Goal: Task Accomplishment & Management: Use online tool/utility

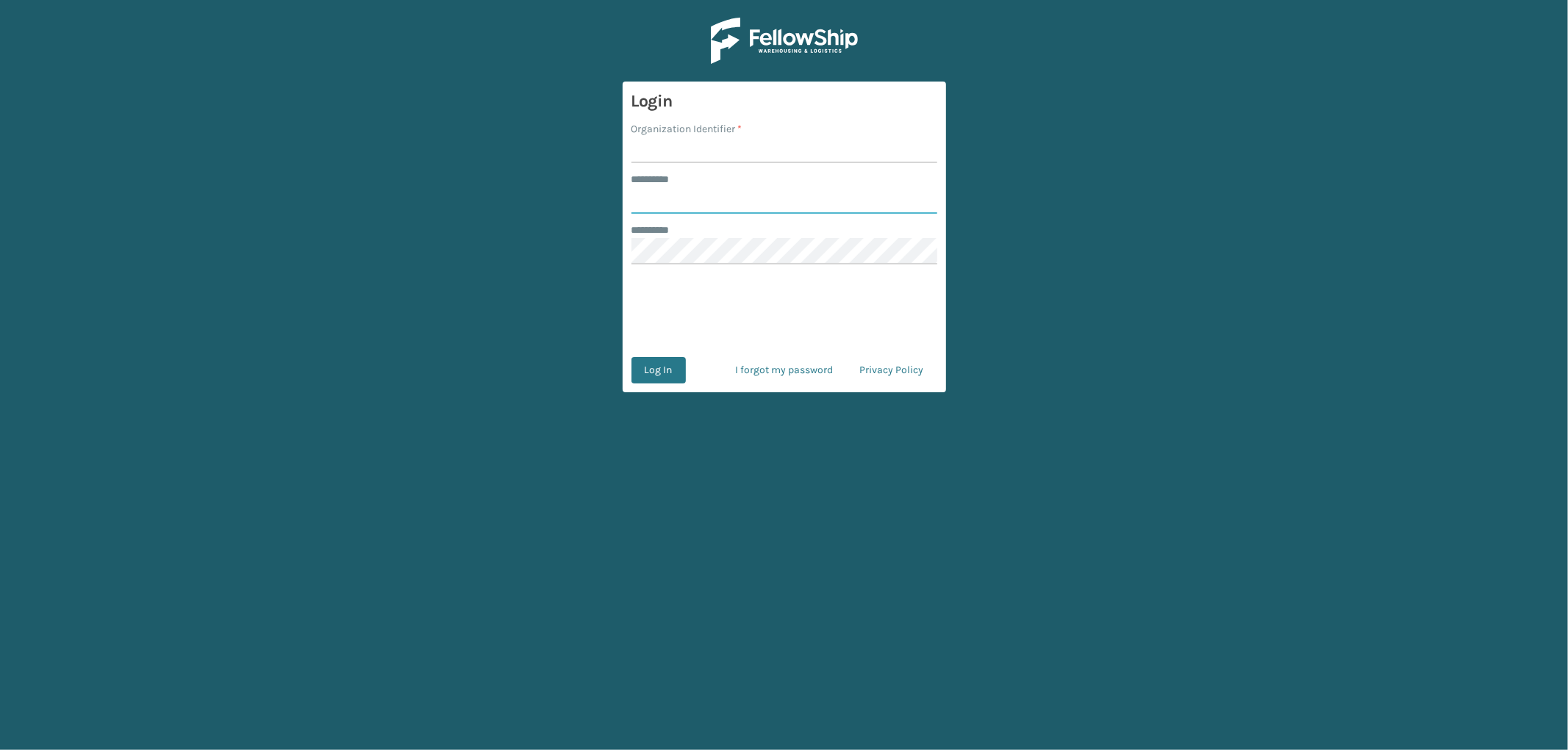
type input "*********"
click at [676, 144] on input "Organization Identifier *" at bounding box center [784, 149] width 305 height 26
type input "OAK"
click at [666, 364] on button "Log In" at bounding box center [659, 370] width 55 height 26
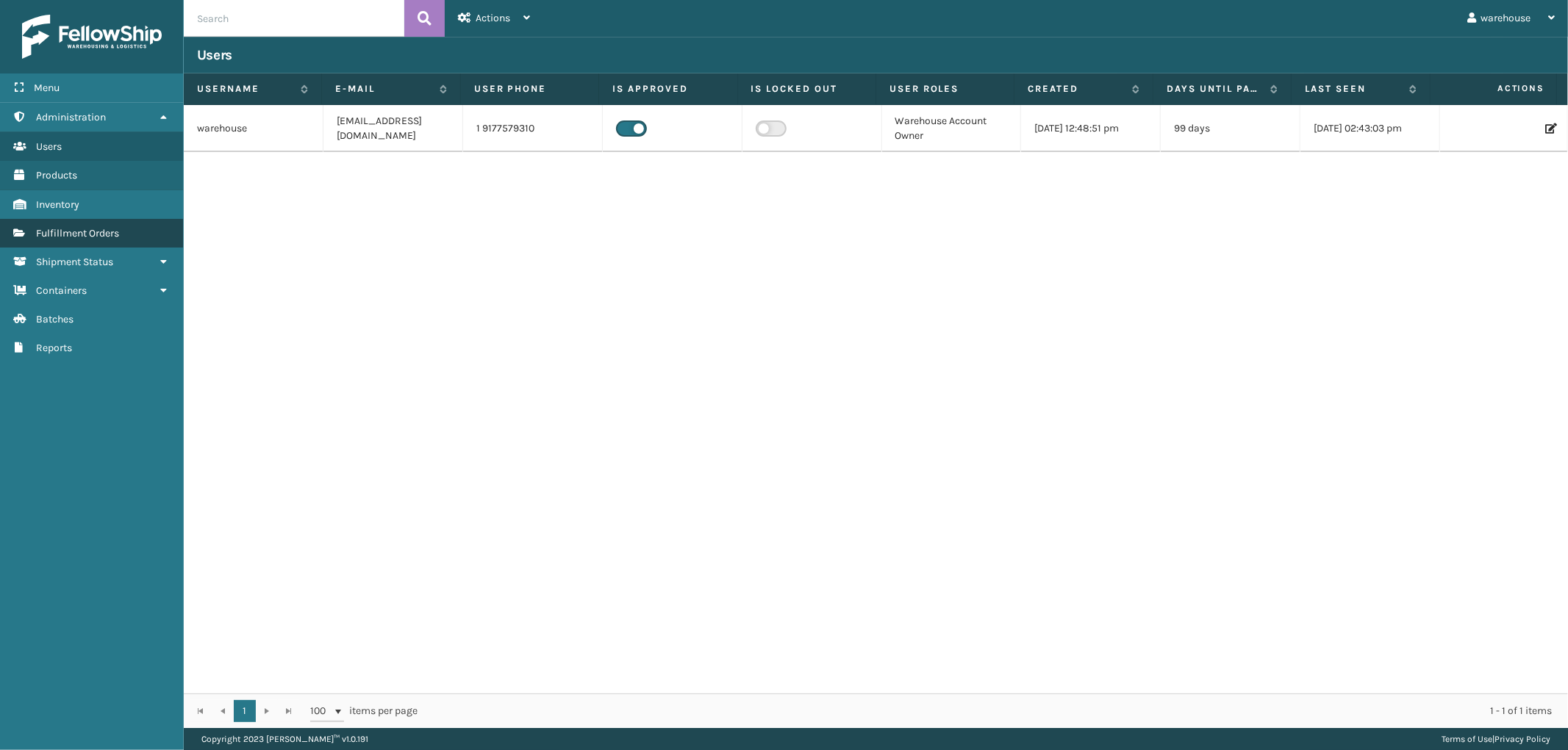
click at [121, 220] on link "Fulfillment Orders" at bounding box center [92, 232] width 183 height 28
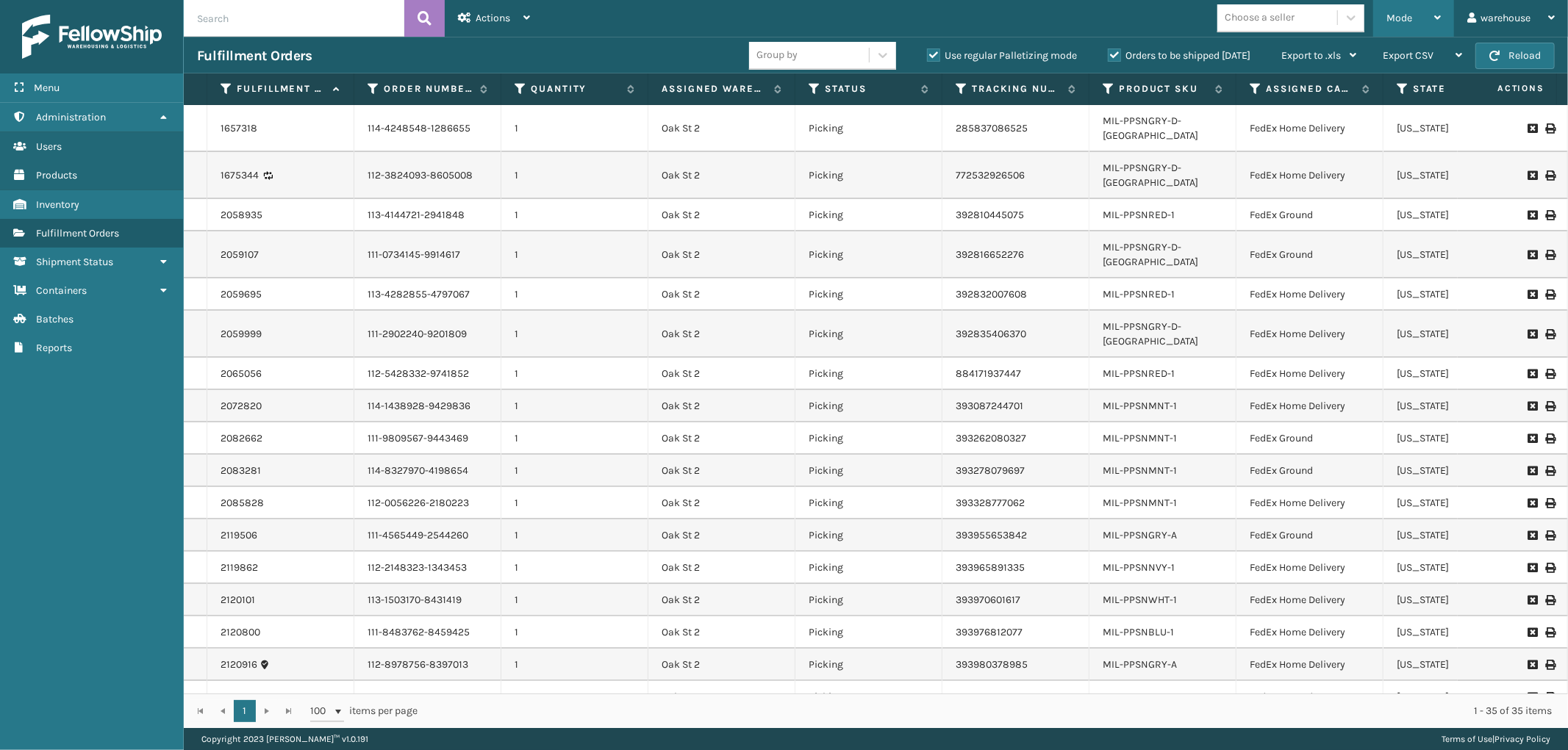
click at [1436, 17] on icon at bounding box center [1437, 18] width 7 height 11
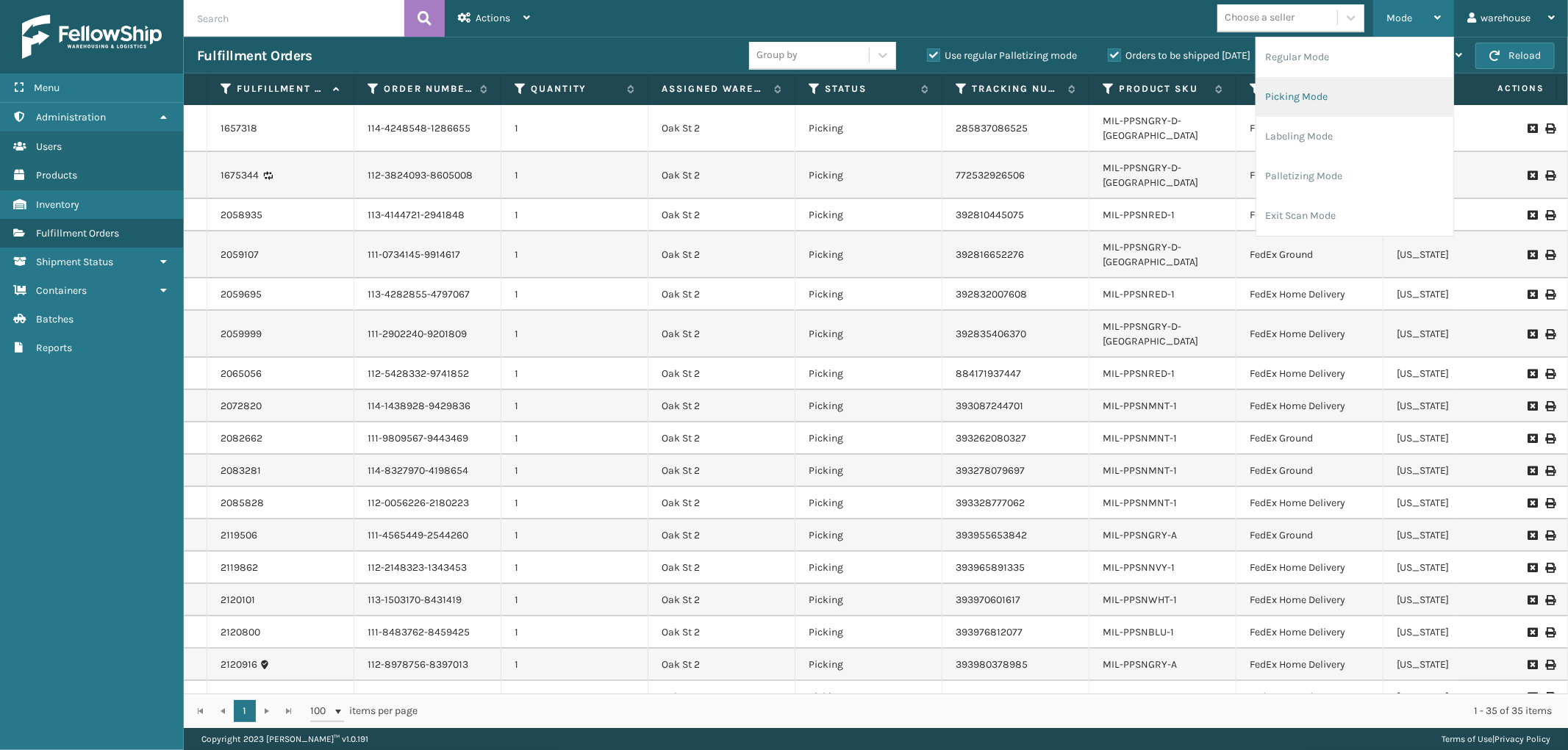
click at [1375, 94] on li "Picking Mode" at bounding box center [1354, 97] width 197 height 40
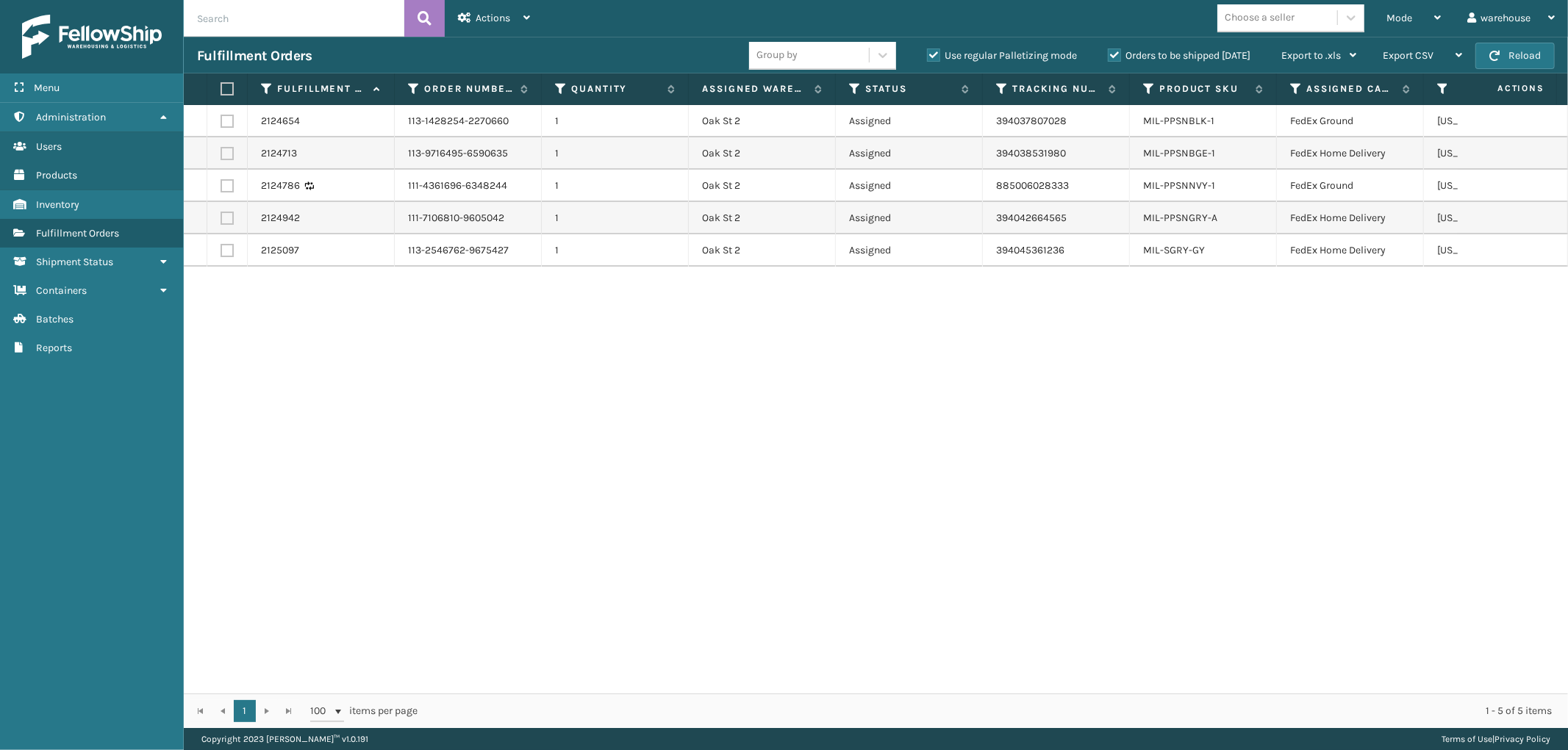
click at [221, 90] on label at bounding box center [224, 89] width 9 height 14
click at [221, 90] on input "checkbox" at bounding box center [221, 90] width 1 height 10
checkbox input "true"
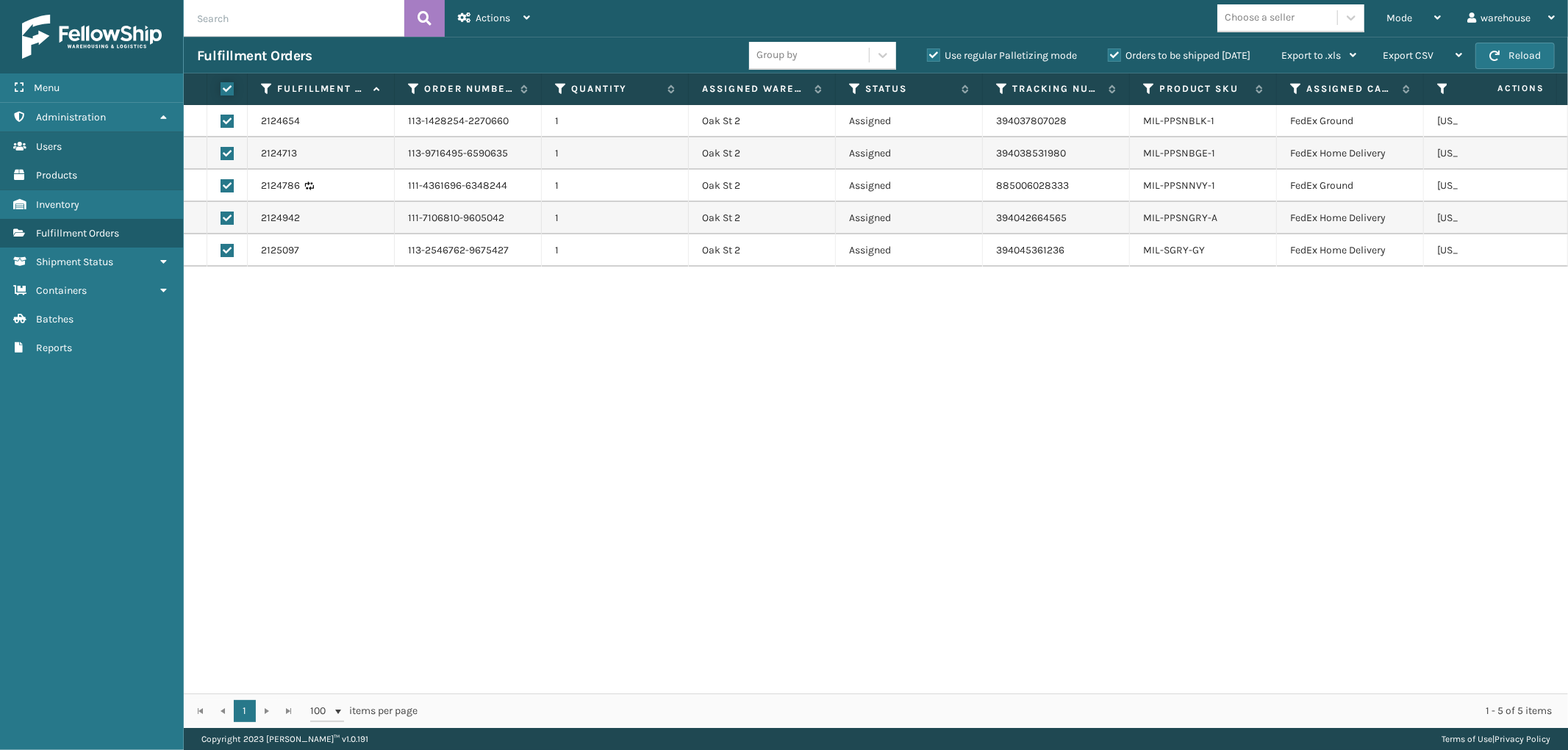
checkbox input "true"
click at [524, 14] on icon at bounding box center [526, 18] width 7 height 11
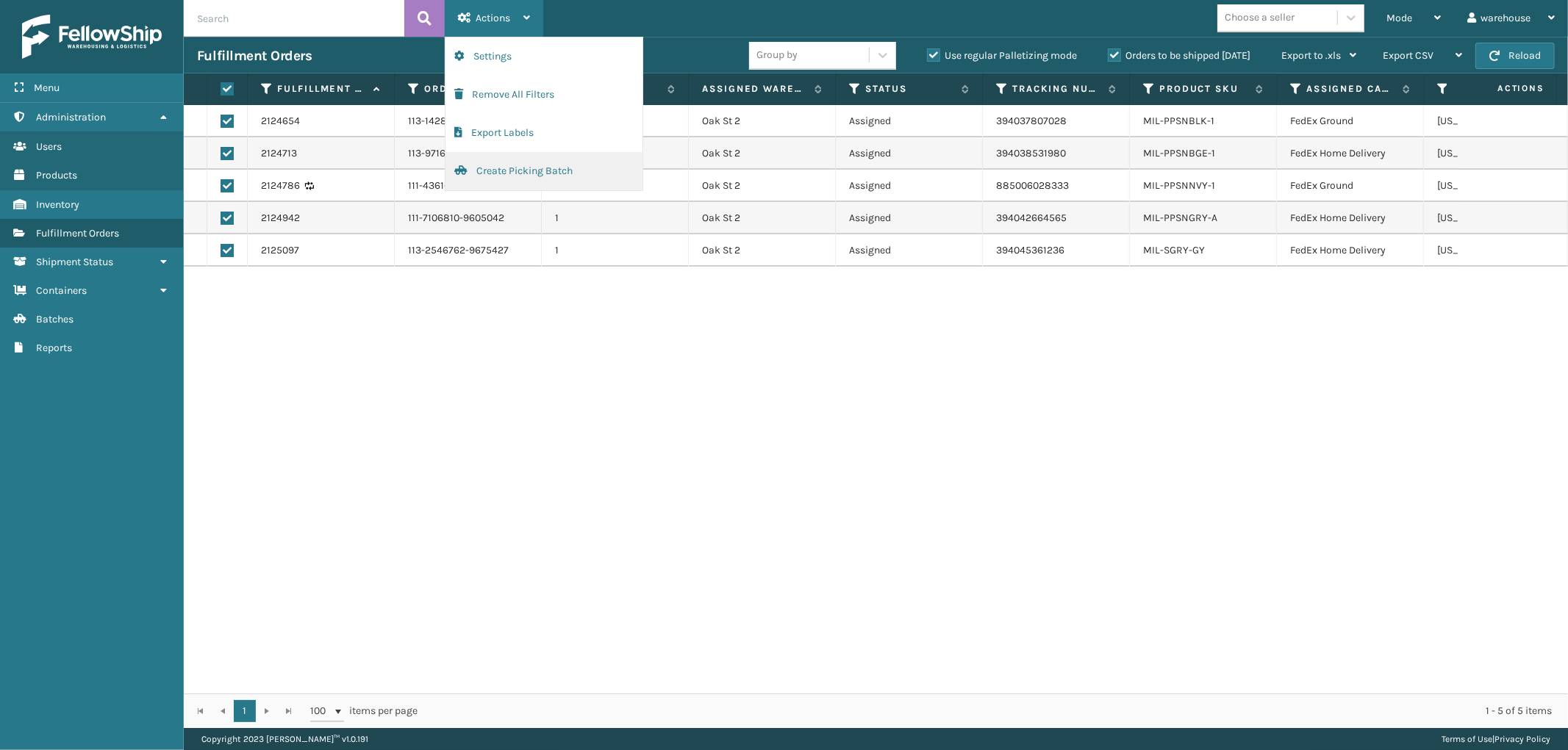
click at [534, 172] on button "Create Picking Batch" at bounding box center [544, 171] width 197 height 38
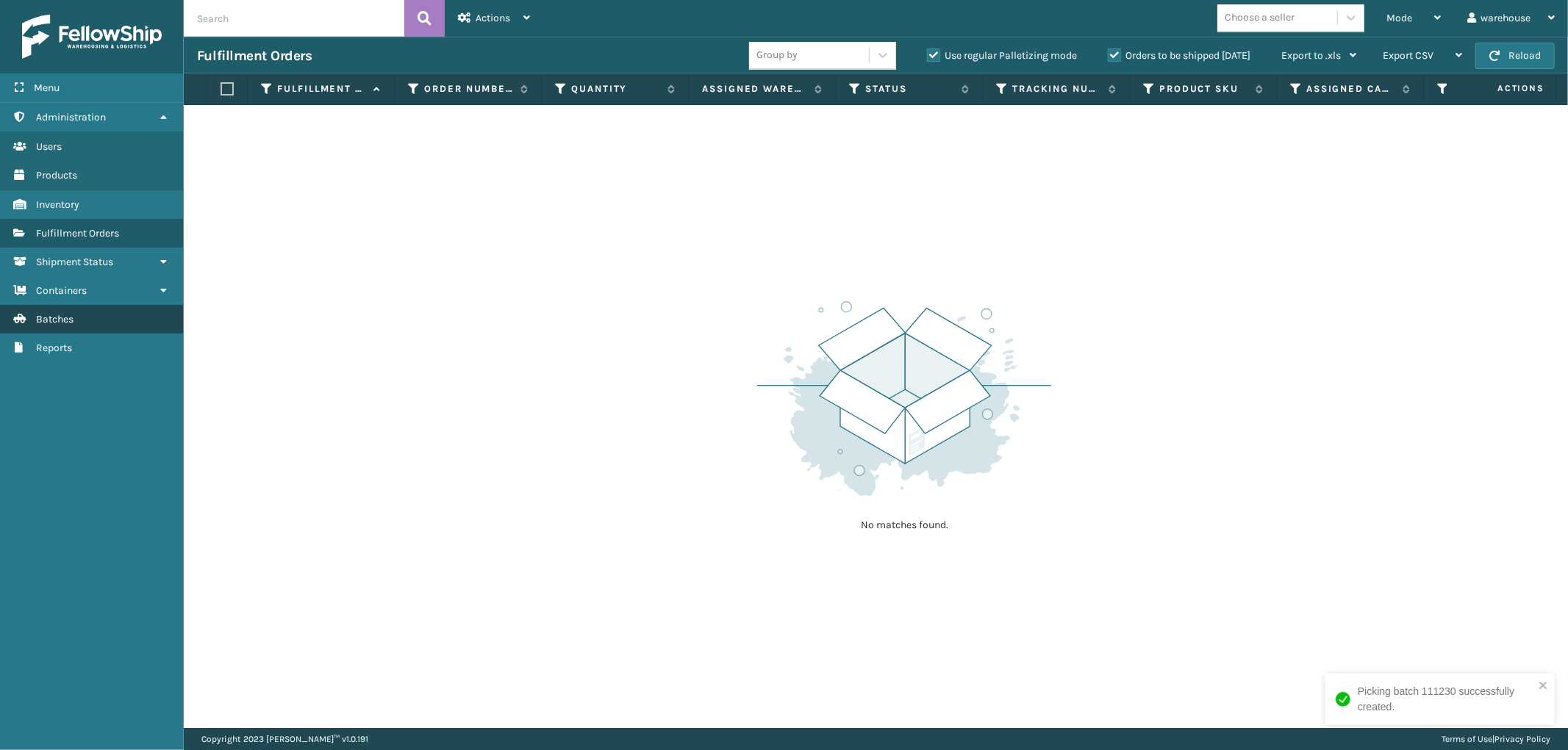
click at [106, 316] on link "Batches" at bounding box center [92, 319] width 183 height 28
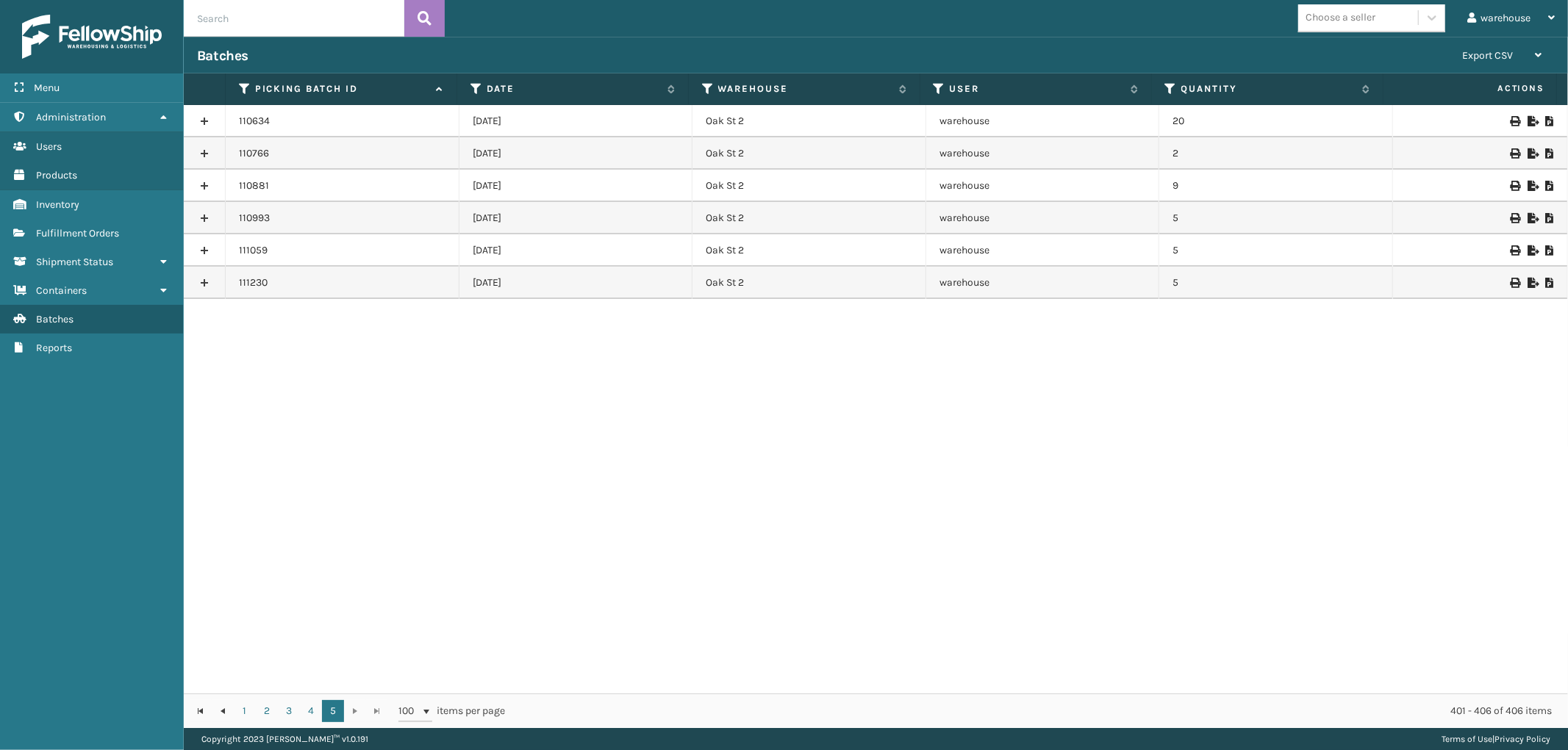
click at [1509, 279] on icon at bounding box center [1513, 283] width 9 height 11
click at [94, 227] on span "Fulfillment Orders" at bounding box center [77, 233] width 83 height 13
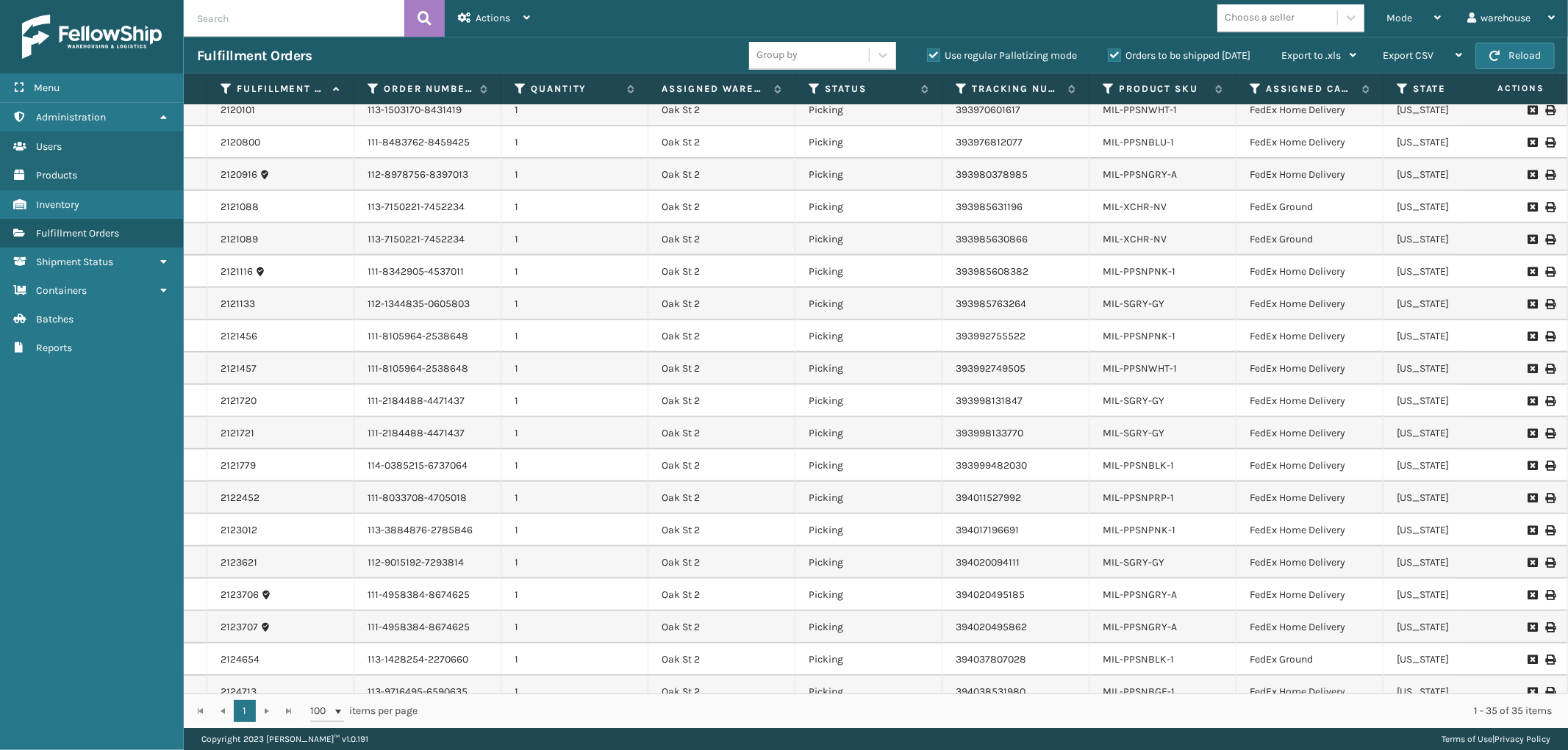
scroll to position [554, 0]
